Goal: Task Accomplishment & Management: Use online tool/utility

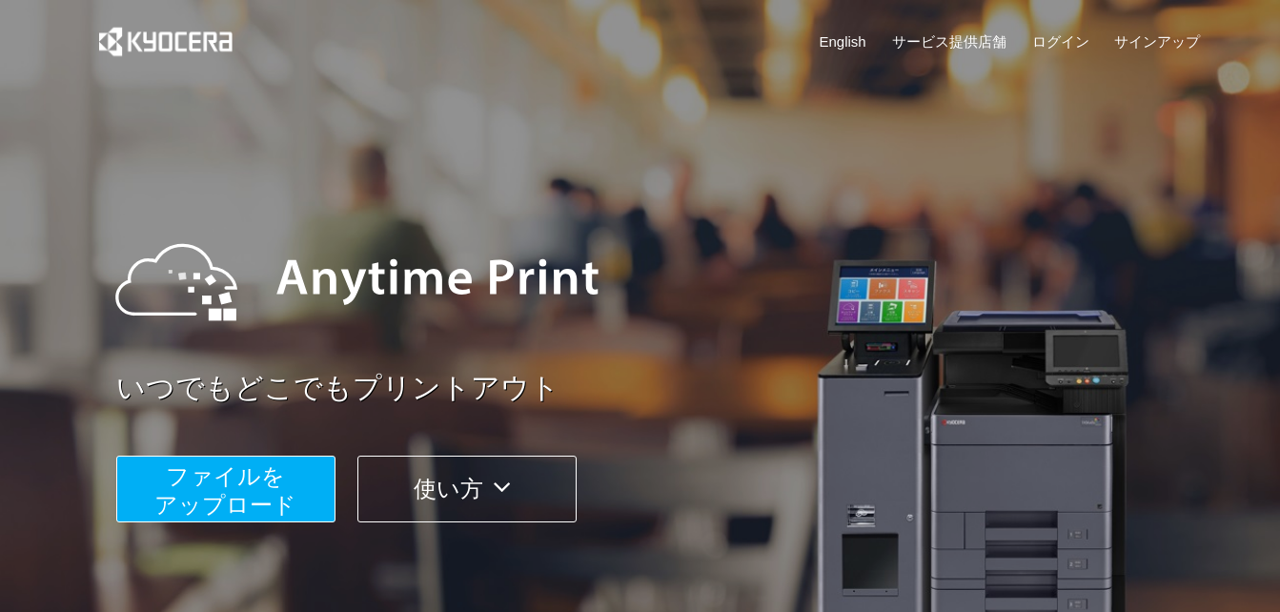
click at [259, 476] on span "ファイルを ​​アップロード" at bounding box center [225, 490] width 142 height 54
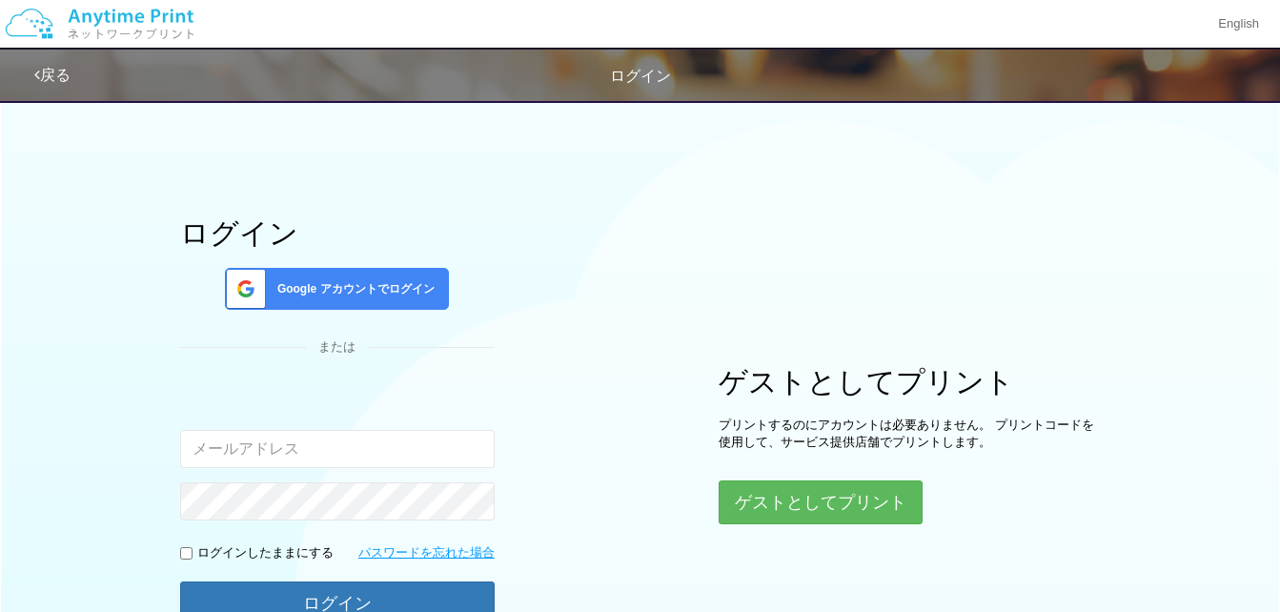
type input "[EMAIL_ADDRESS][DOMAIN_NAME]"
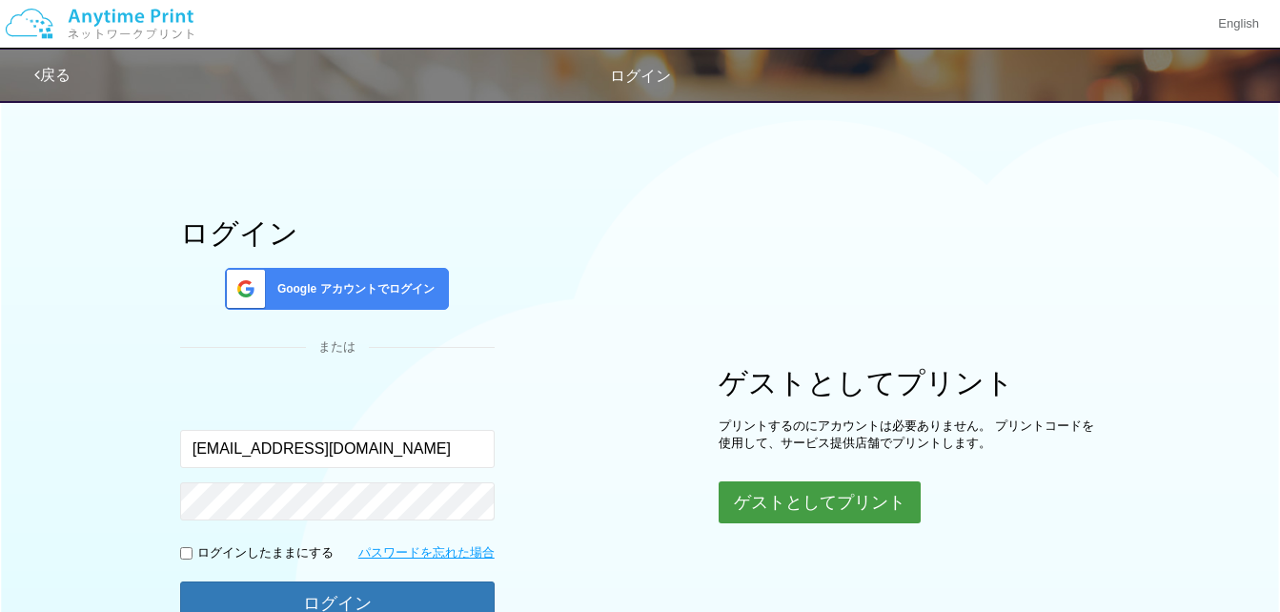
click at [742, 506] on button "ゲストとしてプリント" at bounding box center [819, 502] width 202 height 42
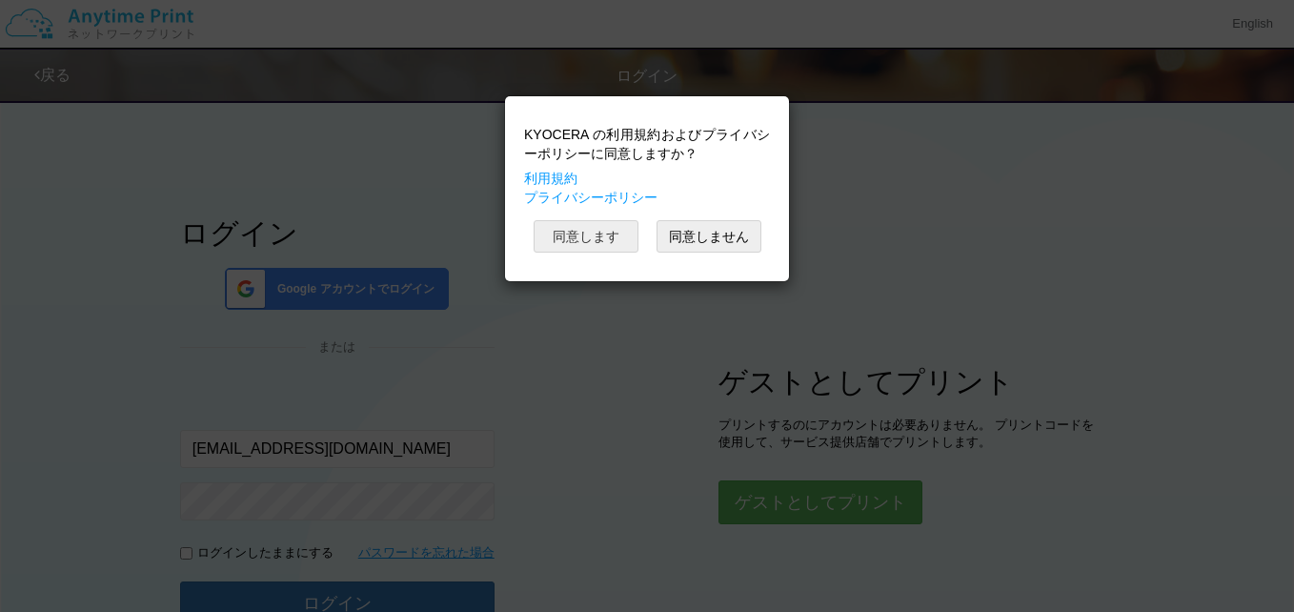
click at [600, 235] on button "同意します" at bounding box center [586, 236] width 105 height 32
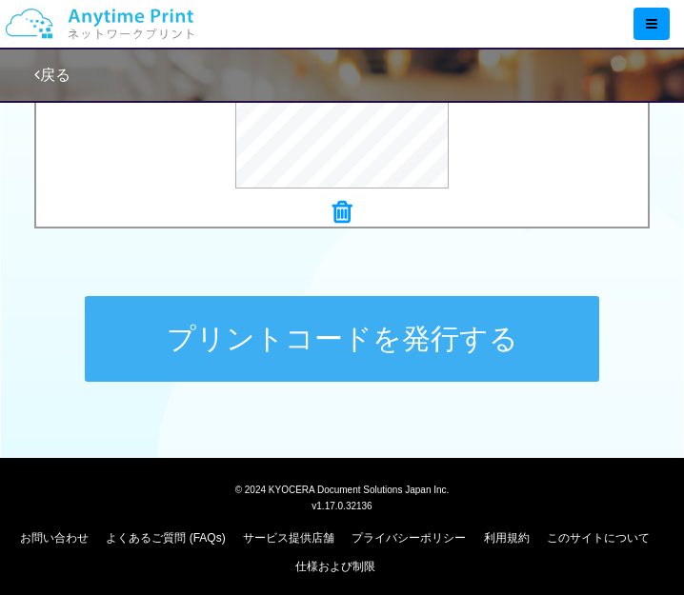
scroll to position [882, 0]
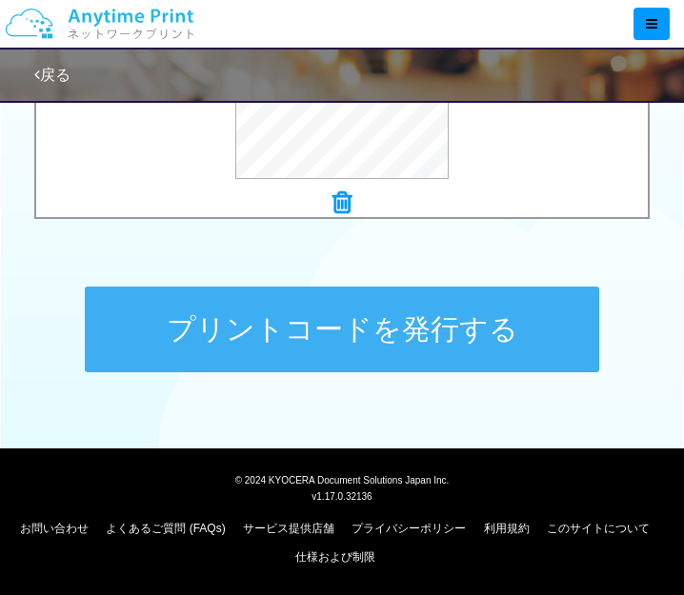
click at [453, 347] on button "プリントコードを発行する" at bounding box center [342, 330] width 514 height 86
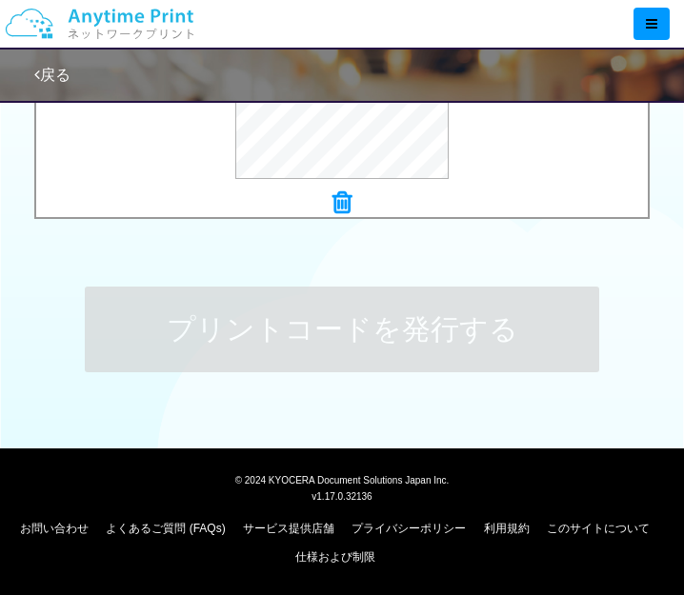
scroll to position [0, 0]
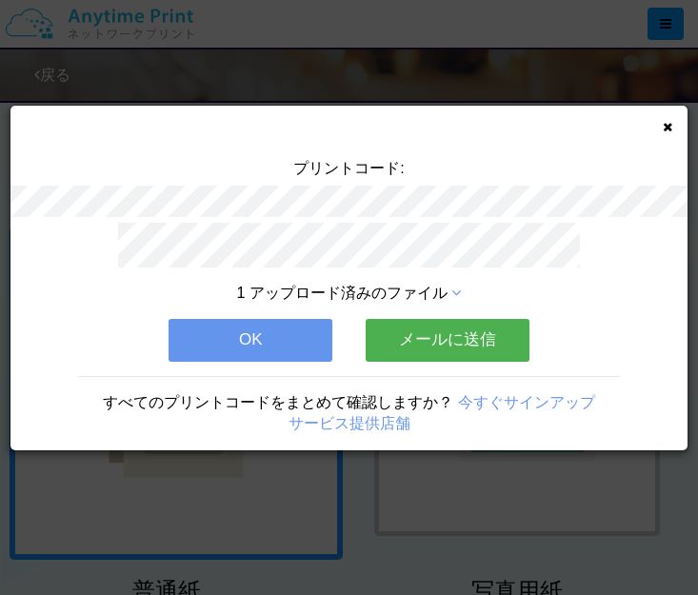
click at [412, 334] on button "メールに送信" at bounding box center [448, 340] width 164 height 42
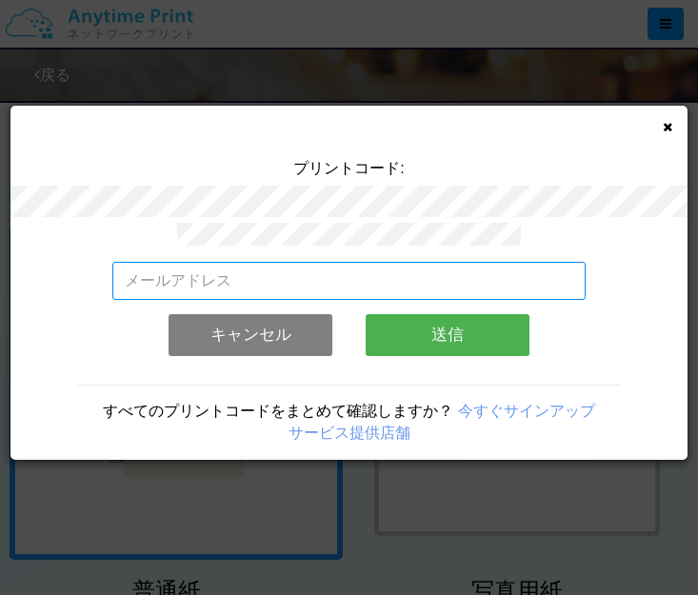
click at [400, 275] on input "email" at bounding box center [349, 281] width 474 height 38
click at [332, 265] on input "[EMAIL_ADDRESS][DOMAIN_NAME]" at bounding box center [349, 281] width 474 height 38
type input "k"
click at [333, 263] on input "email" at bounding box center [349, 281] width 474 height 38
type input "[EMAIL_ADDRESS][DOMAIN_NAME]"
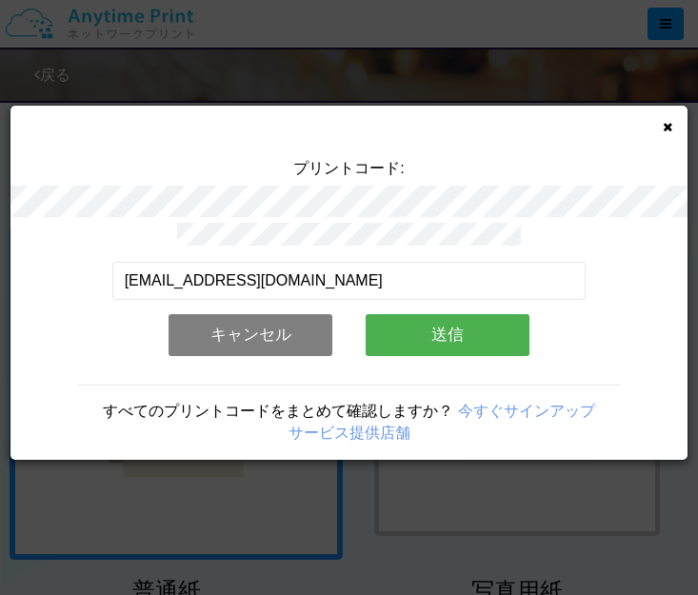
click at [421, 347] on button "送信" at bounding box center [448, 335] width 164 height 42
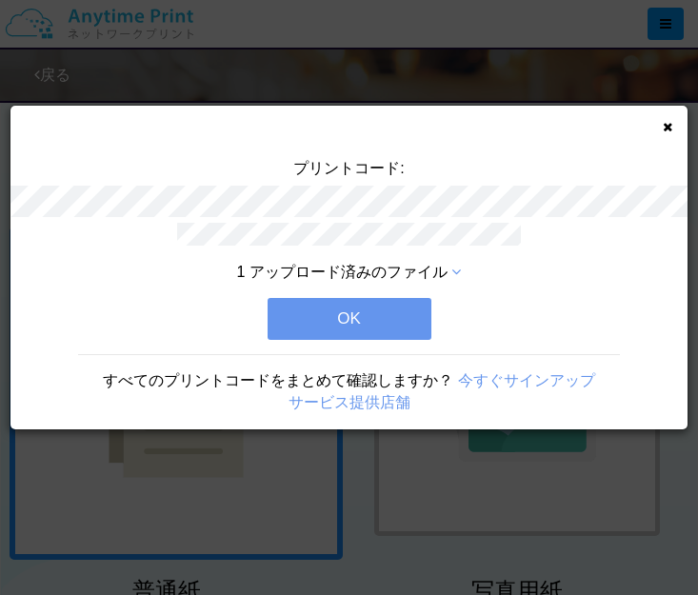
click at [399, 311] on button "OK" at bounding box center [350, 319] width 164 height 42
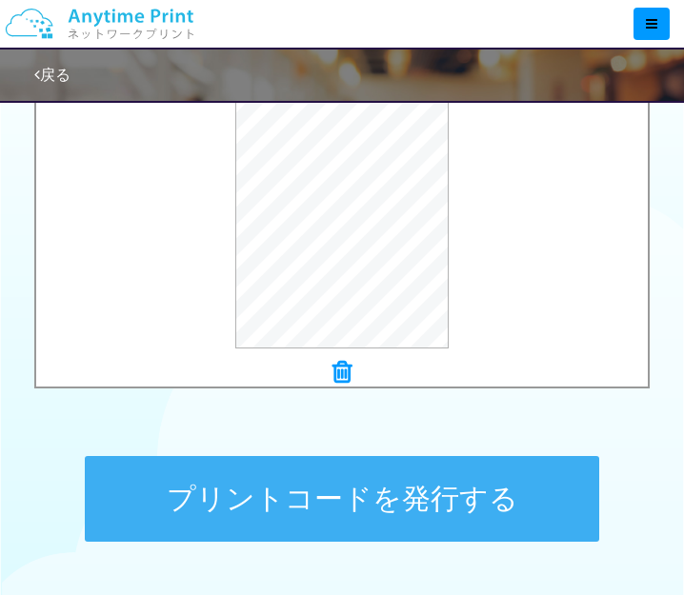
scroll to position [762, 0]
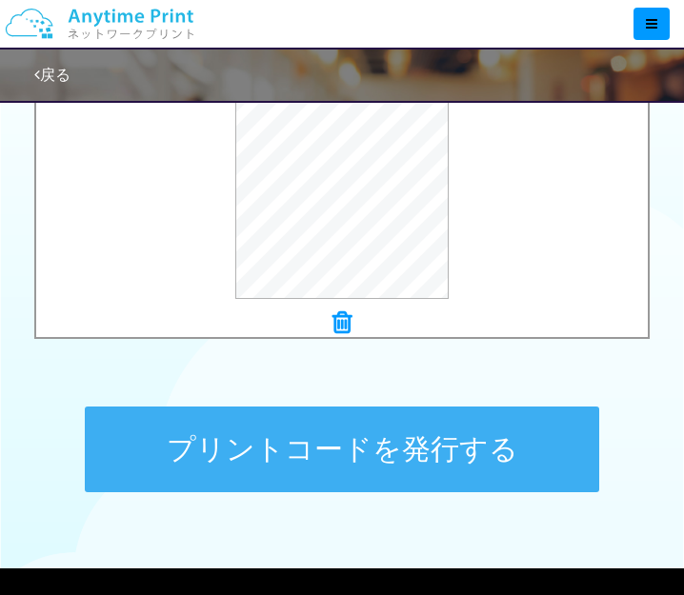
click at [437, 437] on button "プリントコードを発行する" at bounding box center [342, 450] width 514 height 86
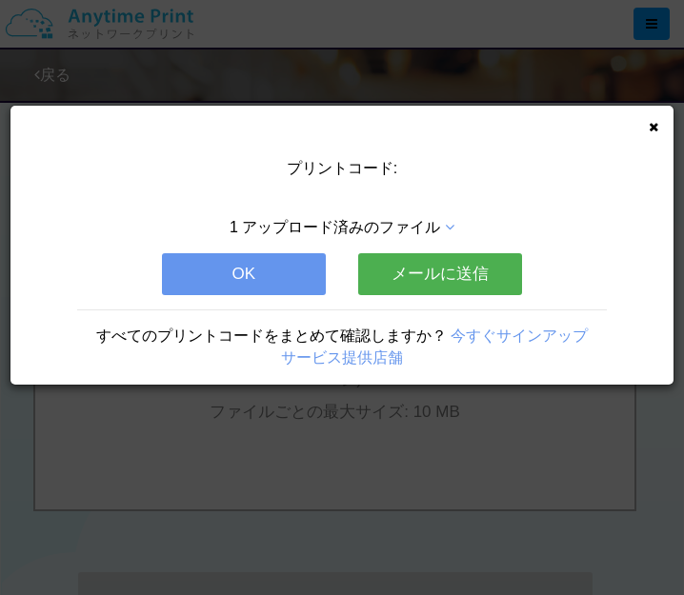
scroll to position [0, 0]
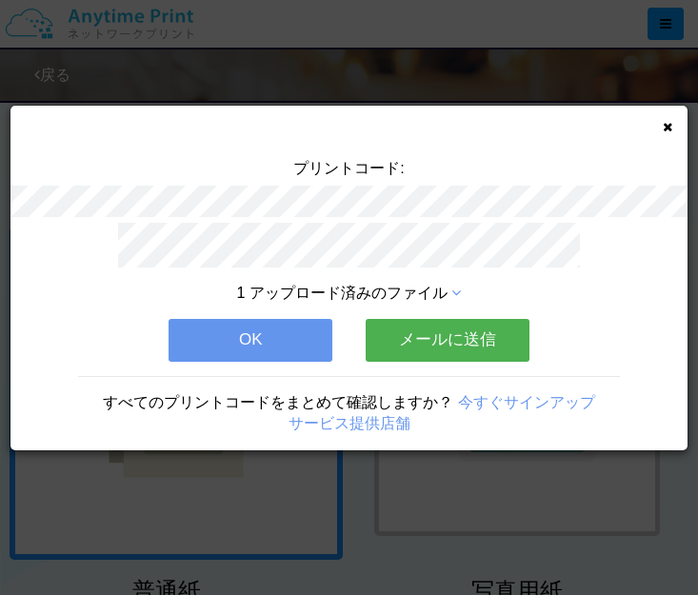
click at [467, 335] on button "メールに送信" at bounding box center [448, 340] width 164 height 42
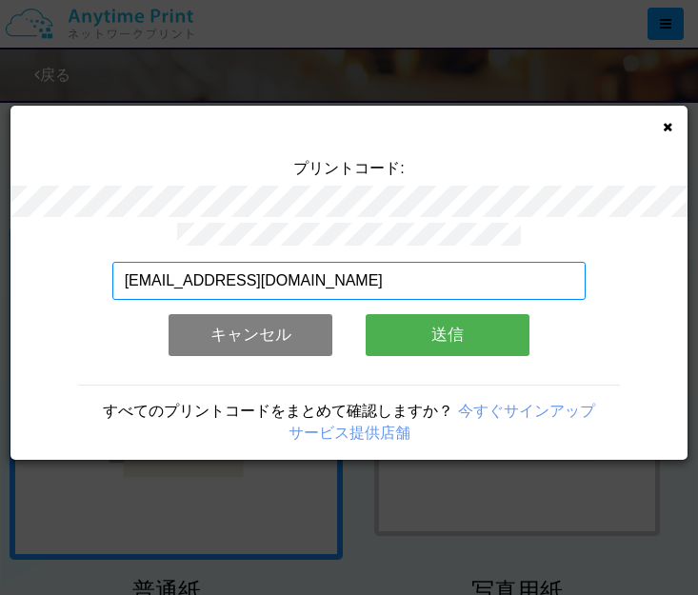
click at [314, 268] on input "[EMAIL_ADDRESS][DOMAIN_NAME]" at bounding box center [349, 281] width 474 height 38
type input "k"
click at [314, 268] on input "email" at bounding box center [349, 281] width 474 height 38
type input "[EMAIL_ADDRESS][DOMAIN_NAME]"
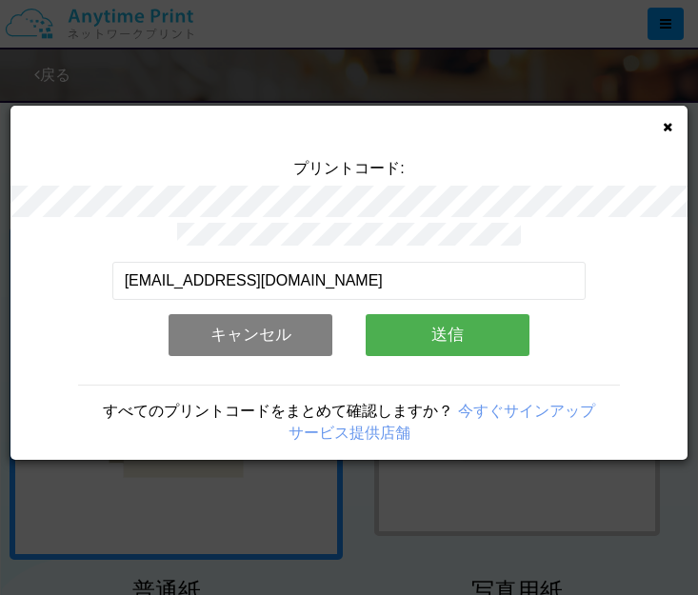
click at [422, 335] on button "送信" at bounding box center [448, 335] width 164 height 42
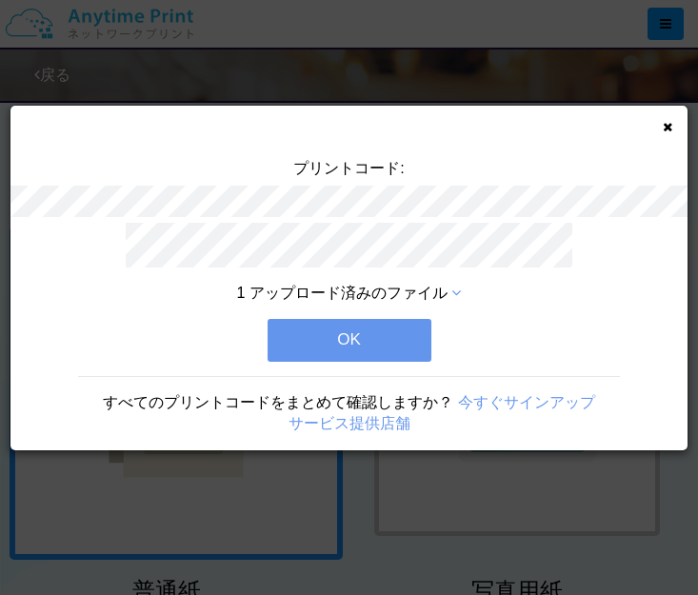
click at [387, 326] on button "OK" at bounding box center [350, 340] width 164 height 42
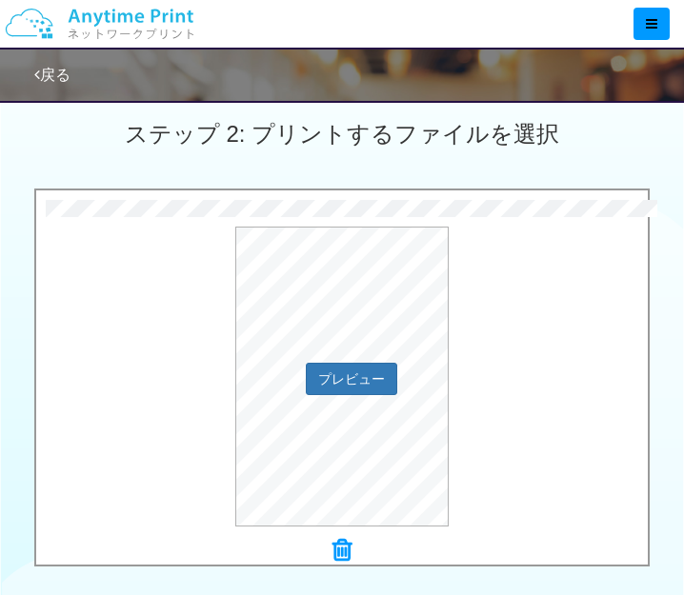
scroll to position [667, 0]
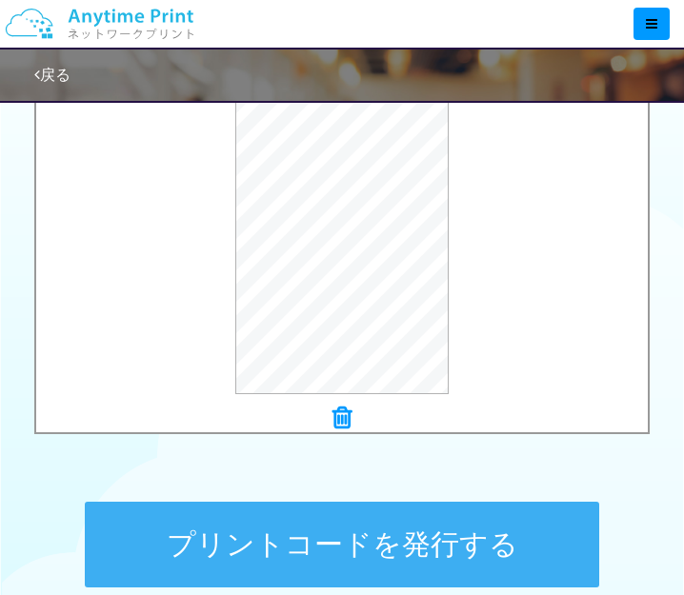
click at [442, 534] on button "プリントコードを発行する" at bounding box center [342, 545] width 514 height 86
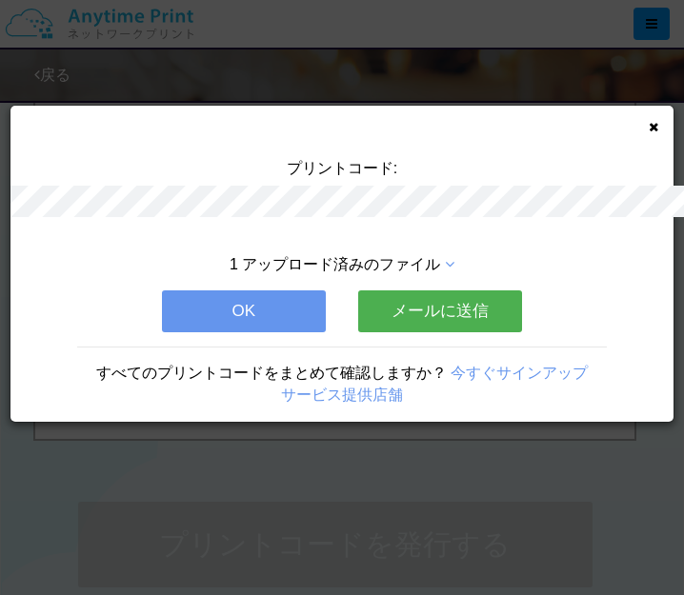
scroll to position [0, 0]
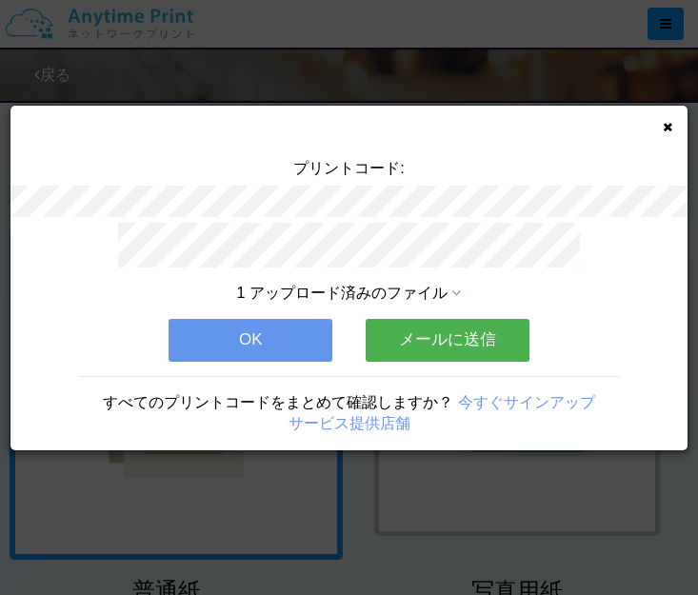
click at [435, 341] on button "メールに送信" at bounding box center [448, 340] width 164 height 42
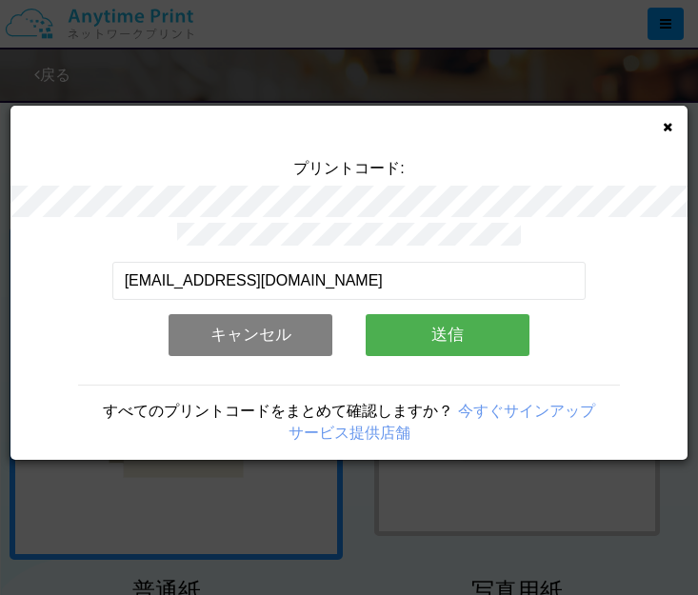
click at [434, 332] on button "送信" at bounding box center [448, 335] width 164 height 42
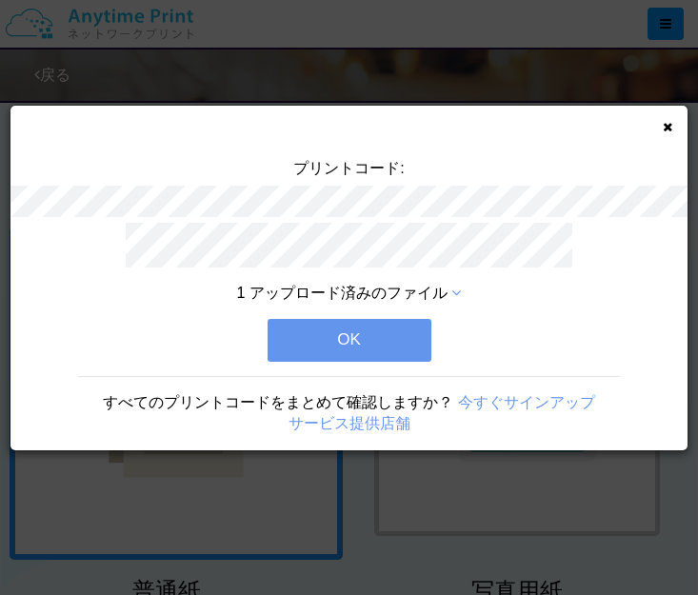
click at [408, 328] on button "OK" at bounding box center [350, 340] width 164 height 42
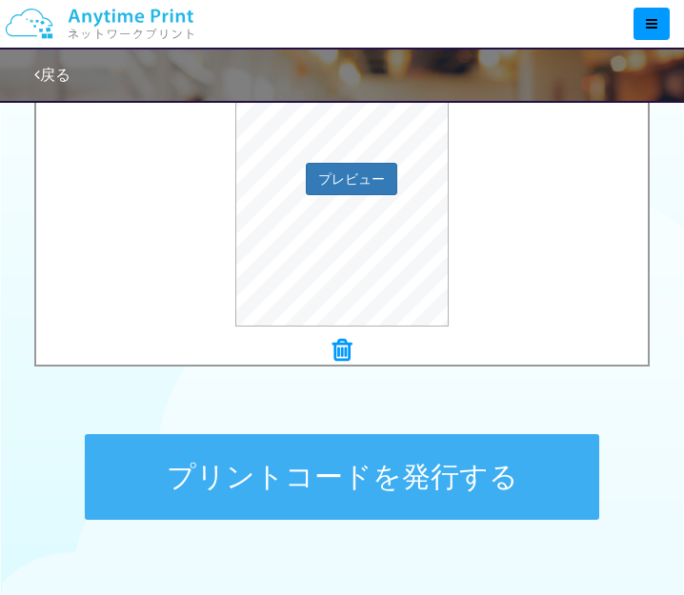
scroll to position [762, 0]
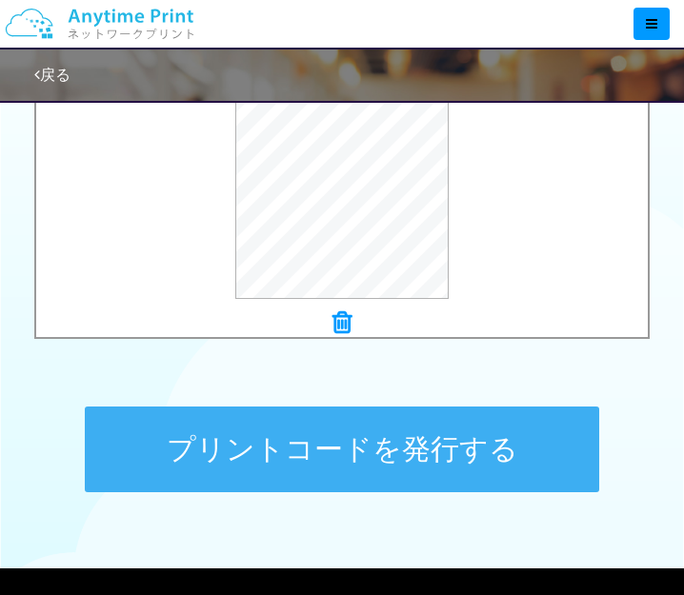
click at [506, 447] on button "プリントコードを発行する" at bounding box center [342, 450] width 514 height 86
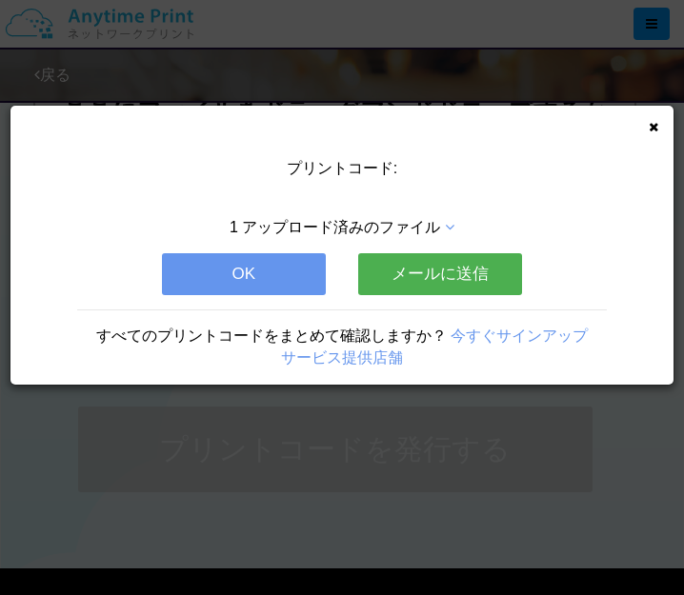
scroll to position [0, 0]
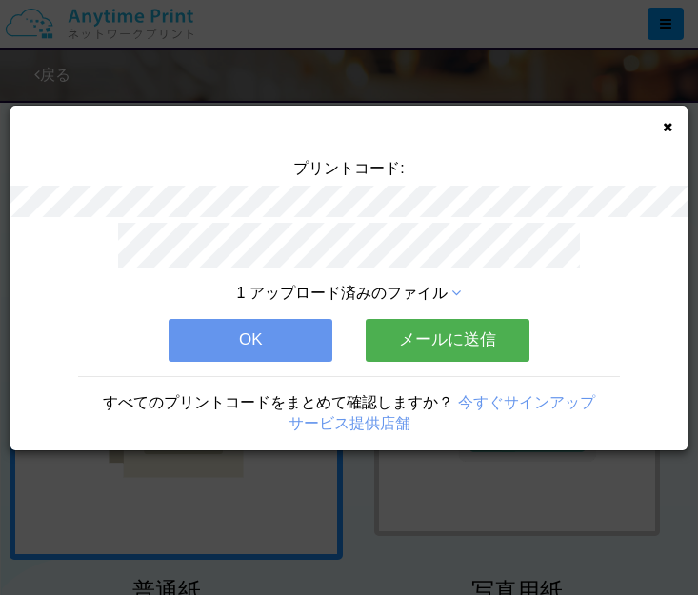
click at [489, 333] on button "メールに送信" at bounding box center [448, 340] width 164 height 42
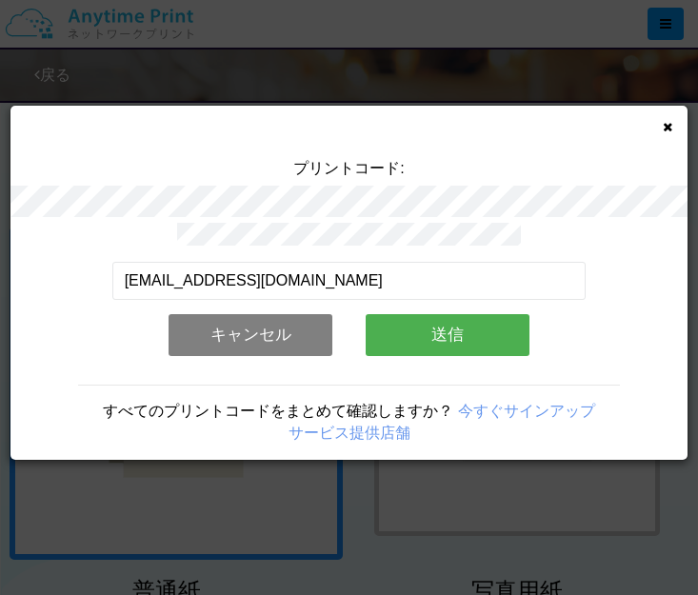
click at [489, 333] on button "送信" at bounding box center [448, 335] width 164 height 42
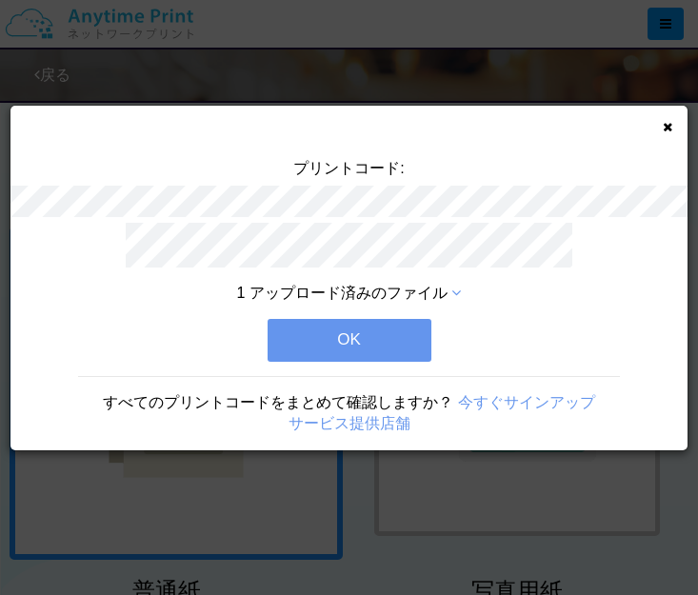
click at [387, 325] on button "OK" at bounding box center [350, 340] width 164 height 42
